Goal: Obtain resource: Download file/media

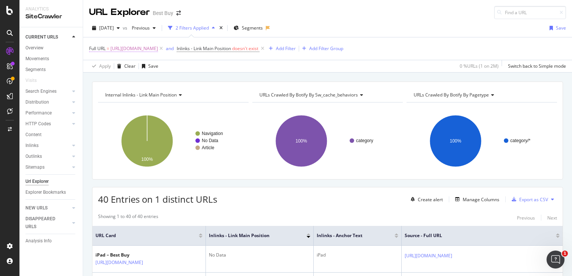
click at [158, 48] on span "[URL][DOMAIN_NAME]" at bounding box center [134, 48] width 48 height 10
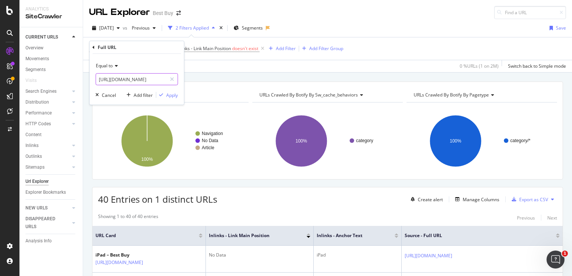
click at [152, 81] on input "[URL][DOMAIN_NAME]" at bounding box center [131, 79] width 71 height 12
paste input "pcmcat363600050013"
type input "pcmcat363600050013"
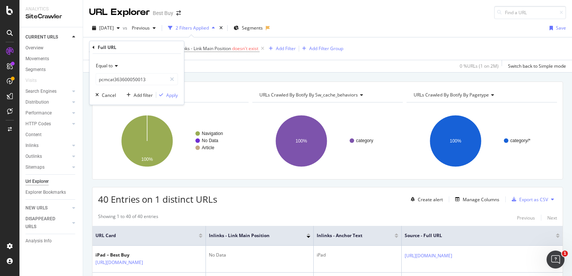
click at [115, 64] on icon at bounding box center [115, 66] width 5 height 4
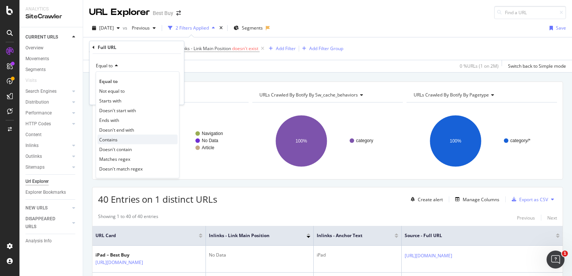
click at [124, 135] on div "Contains" at bounding box center [137, 140] width 80 height 10
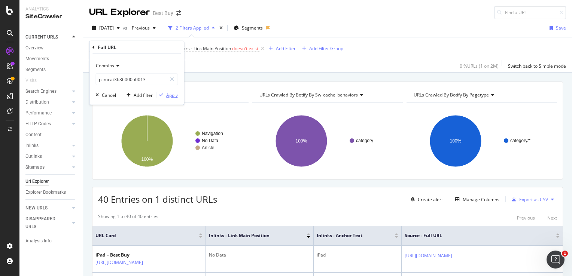
click at [166, 94] on div "button" at bounding box center [161, 95] width 10 height 4
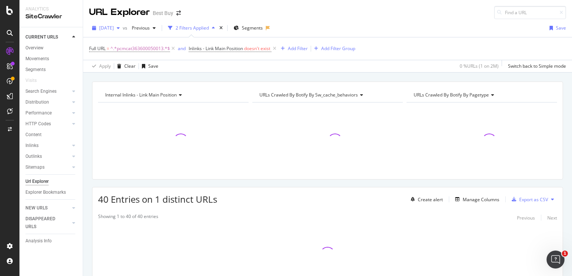
click at [123, 29] on div "button" at bounding box center [118, 28] width 9 height 4
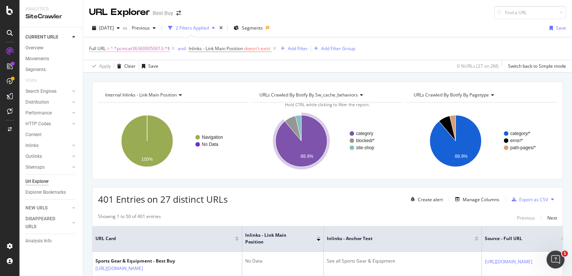
click at [122, 50] on span "^.*pcmcat363600050013.*$" at bounding box center [140, 48] width 60 height 10
click at [123, 79] on input "pcmcat363600050013" at bounding box center [131, 79] width 71 height 12
paste input "[URL][DOMAIN_NAME]"
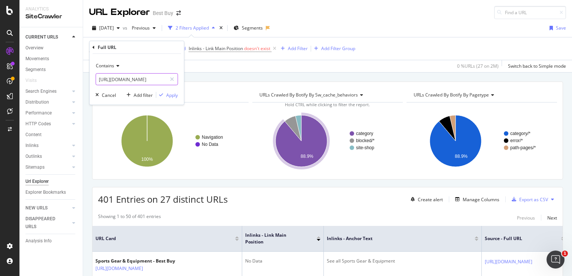
scroll to position [0, 196]
type input "[URL][DOMAIN_NAME]"
click at [116, 66] on icon at bounding box center [116, 66] width 5 height 4
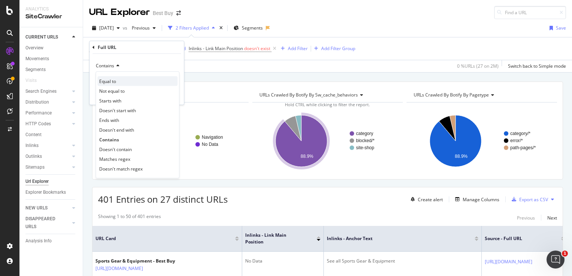
click at [114, 80] on span "Equal to" at bounding box center [107, 81] width 17 height 6
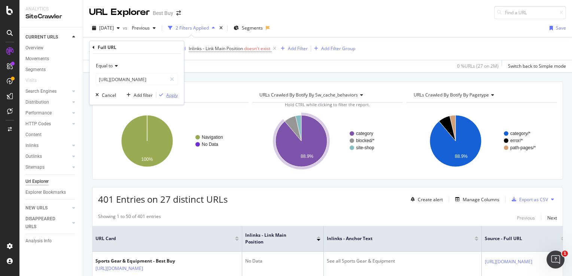
click at [173, 96] on div "Apply" at bounding box center [172, 95] width 12 height 6
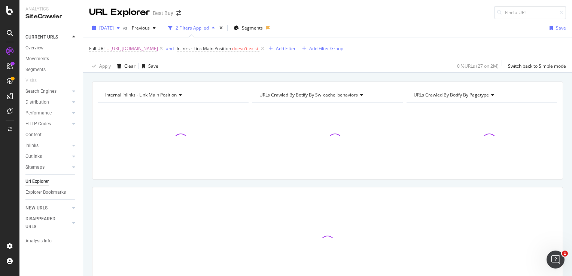
click at [114, 29] on span "[DATE]" at bounding box center [106, 28] width 15 height 6
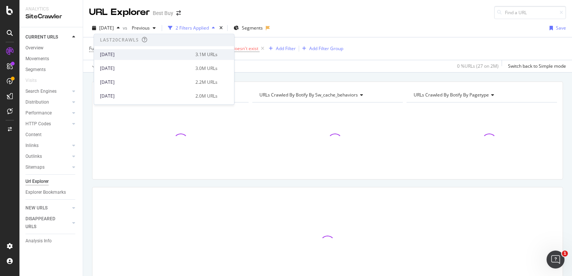
click at [128, 56] on div "[DATE]" at bounding box center [145, 54] width 91 height 7
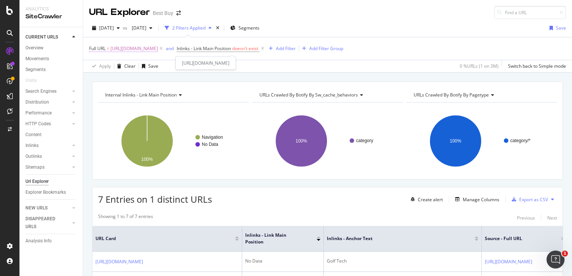
click at [155, 50] on span "[URL][DOMAIN_NAME]" at bounding box center [134, 48] width 48 height 10
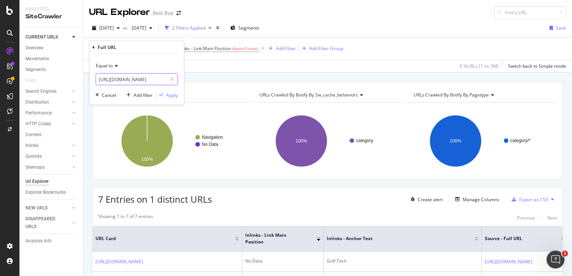
click at [151, 79] on input "[URL][DOMAIN_NAME]" at bounding box center [131, 79] width 71 height 12
click at [155, 80] on input "[URL][DOMAIN_NAME]" at bounding box center [131, 79] width 71 height 12
drag, startPoint x: 159, startPoint y: 82, endPoint x: 77, endPoint y: 77, distance: 82.1
click at [77, 77] on body "Analytics SiteCrawler CURRENT URLS Overview Movements Segments Visits Search En…" at bounding box center [286, 138] width 572 height 276
click at [135, 74] on input "[URL][DOMAIN_NAME]" at bounding box center [131, 79] width 71 height 12
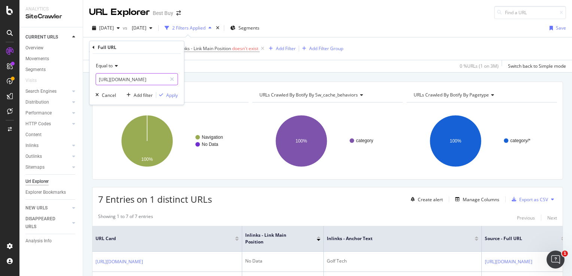
click at [135, 74] on input "[URL][DOMAIN_NAME]" at bounding box center [131, 79] width 71 height 12
click at [154, 83] on input "[URL][DOMAIN_NAME]" at bounding box center [131, 79] width 71 height 12
click at [156, 82] on input "[URL][DOMAIN_NAME]" at bounding box center [131, 79] width 71 height 12
drag, startPoint x: 153, startPoint y: 80, endPoint x: -2, endPoint y: 68, distance: 155.4
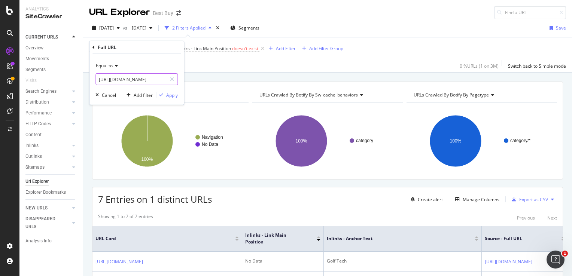
click at [0, 68] on html "Analytics SiteCrawler CURRENT URLS Overview Movements Segments Visits Search En…" at bounding box center [286, 138] width 572 height 276
type input "pcmcat363600050013"
click at [110, 68] on div "Equal to" at bounding box center [136, 66] width 82 height 12
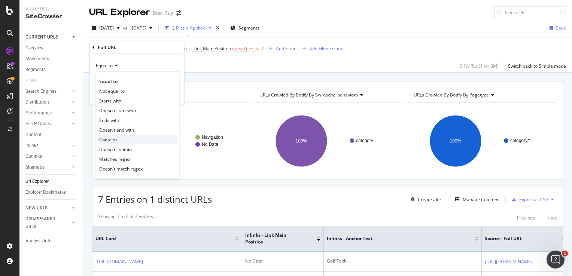
click at [119, 138] on div "Contains" at bounding box center [137, 140] width 80 height 10
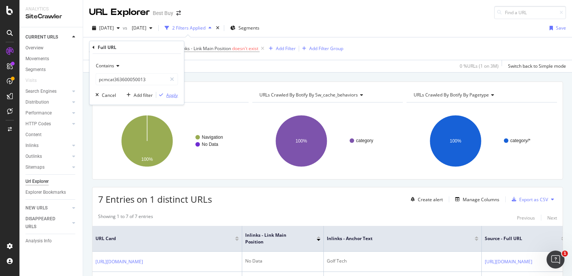
click at [169, 96] on div "Apply" at bounding box center [172, 95] width 12 height 6
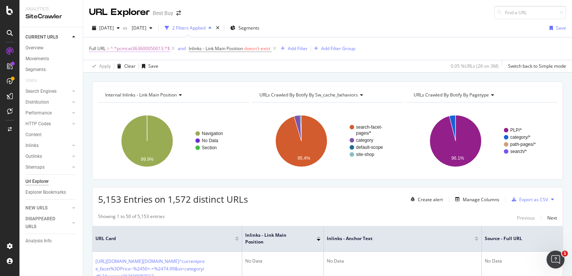
click at [143, 46] on span "^.*pcmcat363600050013.*$" at bounding box center [140, 48] width 60 height 10
click at [136, 79] on input "pcmcat363600050013" at bounding box center [131, 79] width 71 height 12
paste input "[URL][DOMAIN_NAME]"
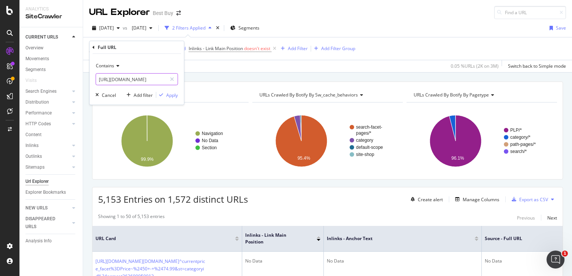
scroll to position [0, 150]
drag, startPoint x: 106, startPoint y: 80, endPoint x: 153, endPoint y: 79, distance: 46.4
click at [153, 79] on input "[URL][DOMAIN_NAME]" at bounding box center [131, 79] width 71 height 12
click at [165, 79] on input "[URL][DOMAIN_NAME]" at bounding box center [131, 79] width 71 height 12
paste input "pcmcat363600050013"
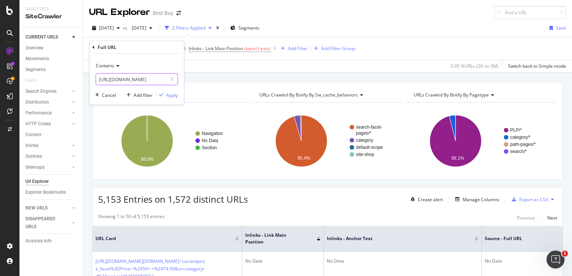
scroll to position [0, 196]
type input "[URL][DOMAIN_NAME]"
click at [171, 92] on div "Apply" at bounding box center [172, 95] width 12 height 6
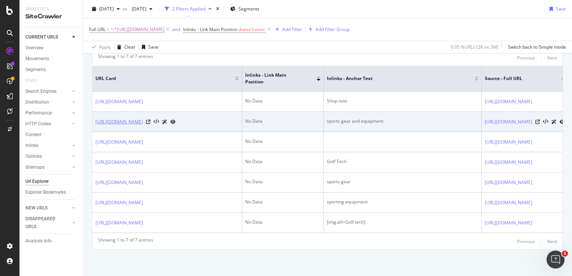
scroll to position [111, 0]
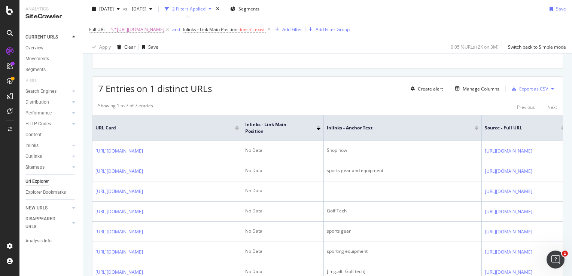
click at [539, 86] on div "Export as CSV" at bounding box center [533, 89] width 29 height 6
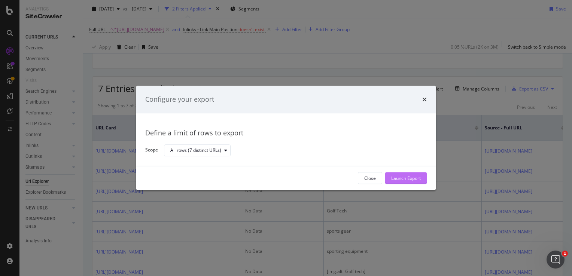
click at [419, 179] on div "Launch Export" at bounding box center [406, 178] width 30 height 6
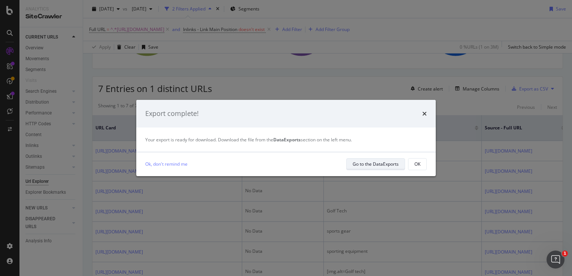
click at [388, 167] on div "Go to the DataExports" at bounding box center [376, 164] width 46 height 6
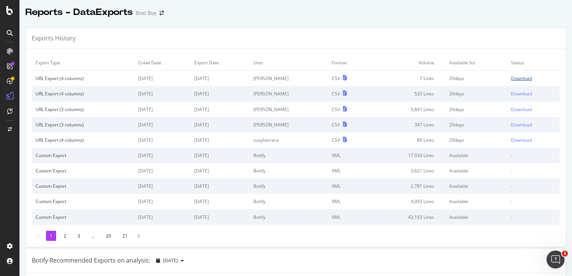
click at [511, 78] on div "Download" at bounding box center [521, 78] width 21 height 6
